Goal: Transaction & Acquisition: Book appointment/travel/reservation

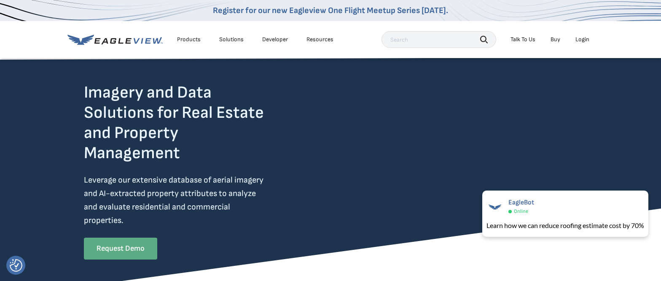
click at [121, 249] on link "Request Demo" at bounding box center [120, 249] width 73 height 22
